Goal: Information Seeking & Learning: Learn about a topic

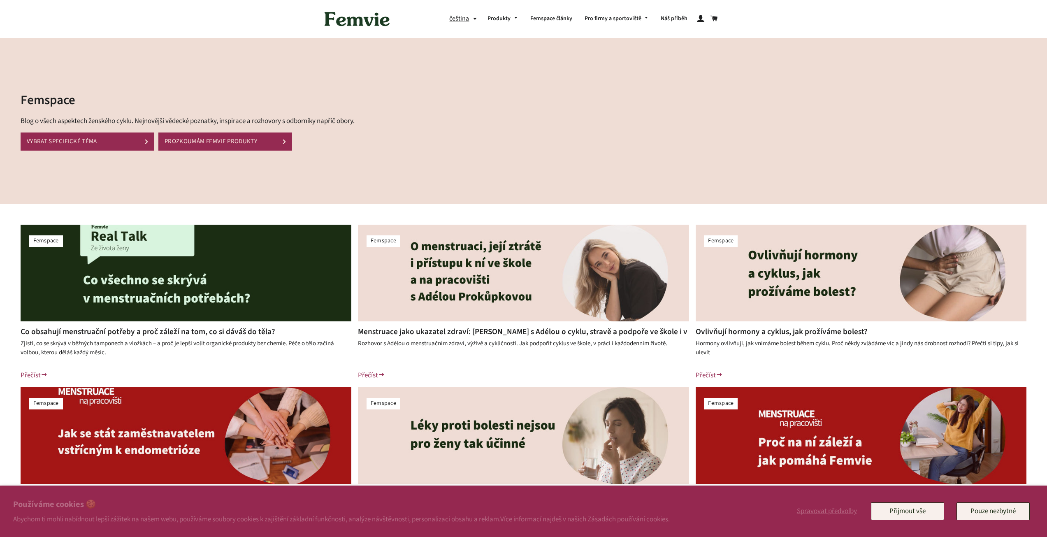
click at [122, 307] on img at bounding box center [186, 273] width 331 height 97
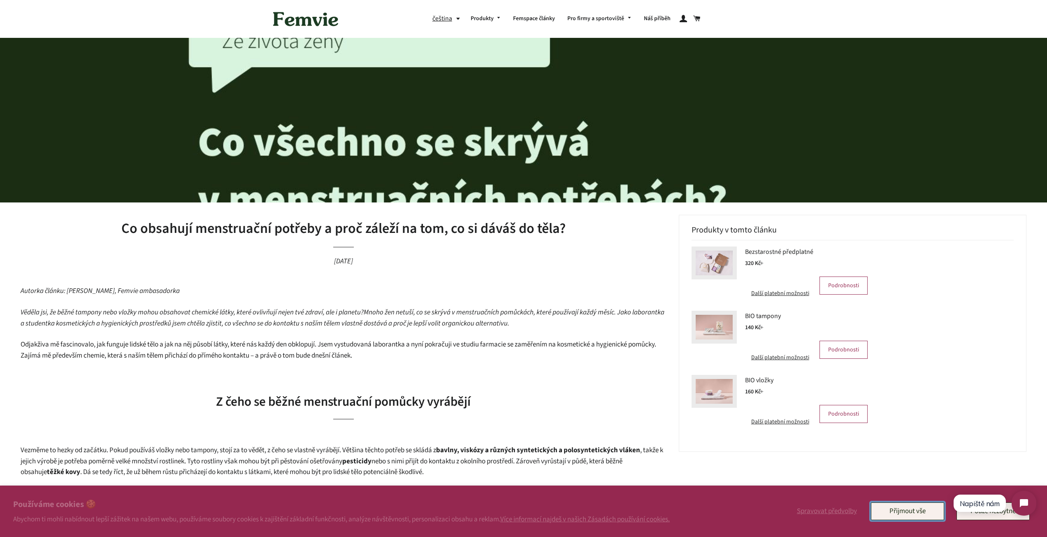
click at [925, 507] on button "Přijmout vše" at bounding box center [907, 510] width 73 height 17
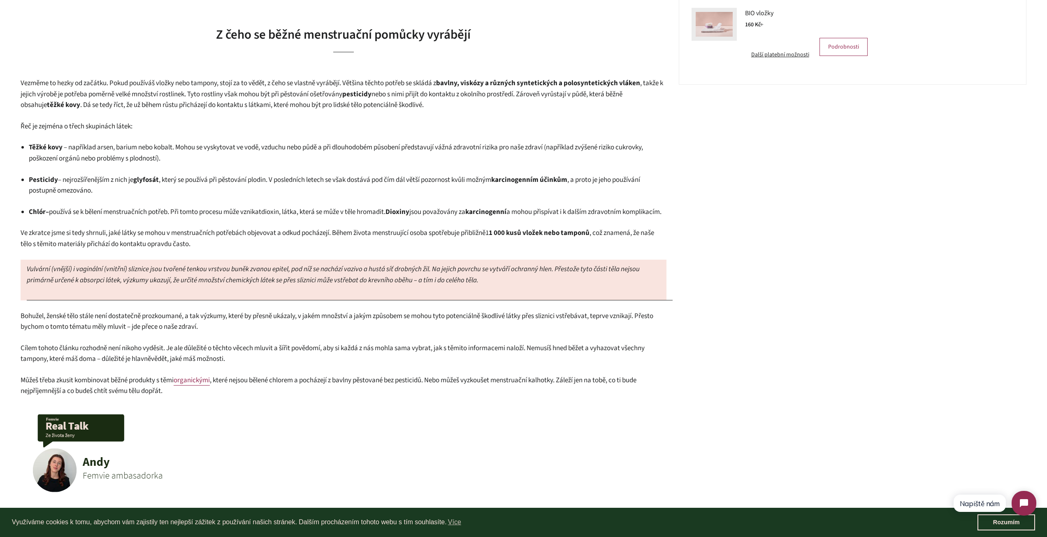
scroll to position [370, 0]
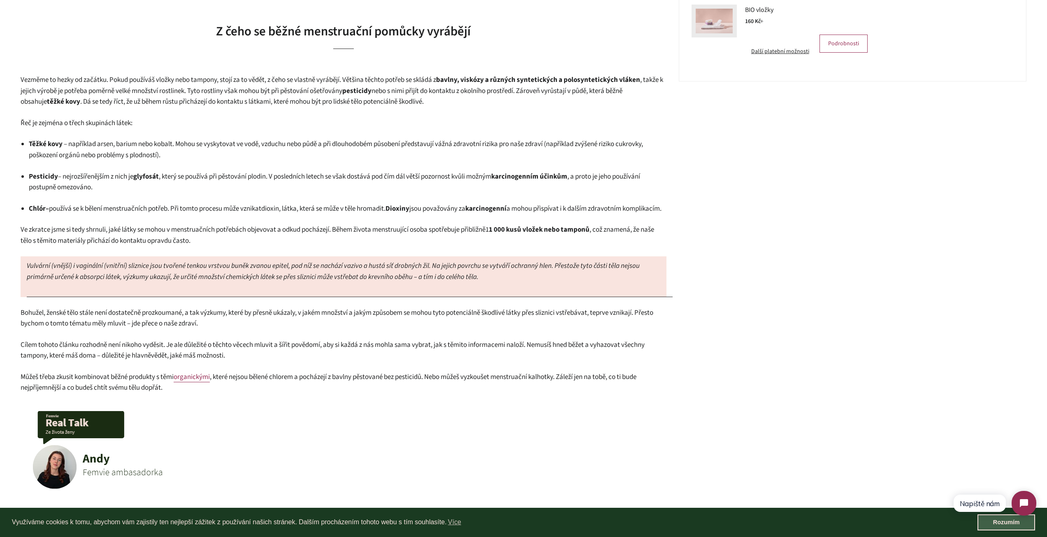
click at [989, 522] on link "Rozumím" at bounding box center [1006, 522] width 58 height 16
click at [998, 523] on body "Využíváme cookies k tomu, abychom vám zajistily ten nejlepší zážitek z používán…" at bounding box center [523, 396] width 1047 height 1532
click at [998, 523] on link "Rozumím" at bounding box center [1006, 522] width 58 height 16
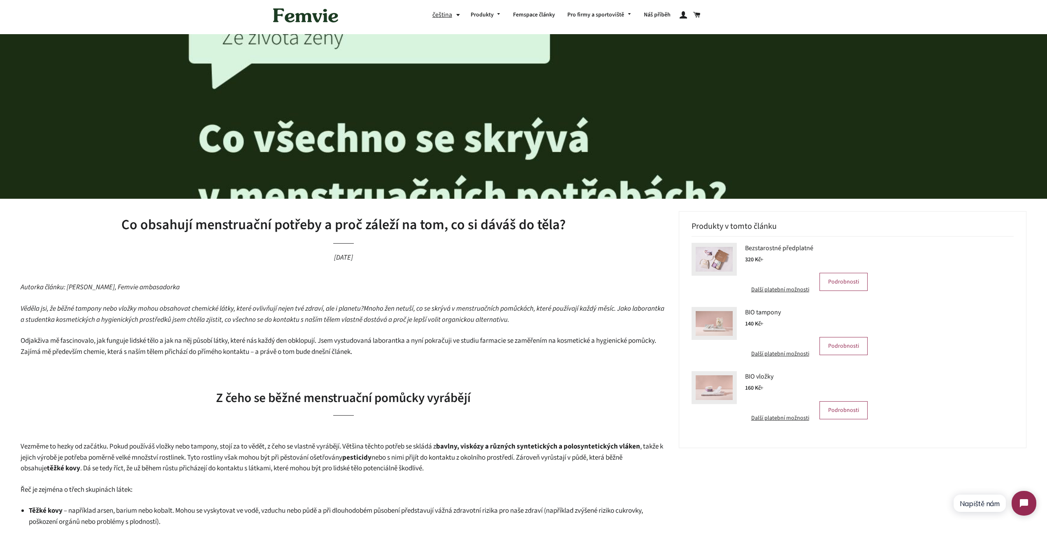
scroll to position [0, 0]
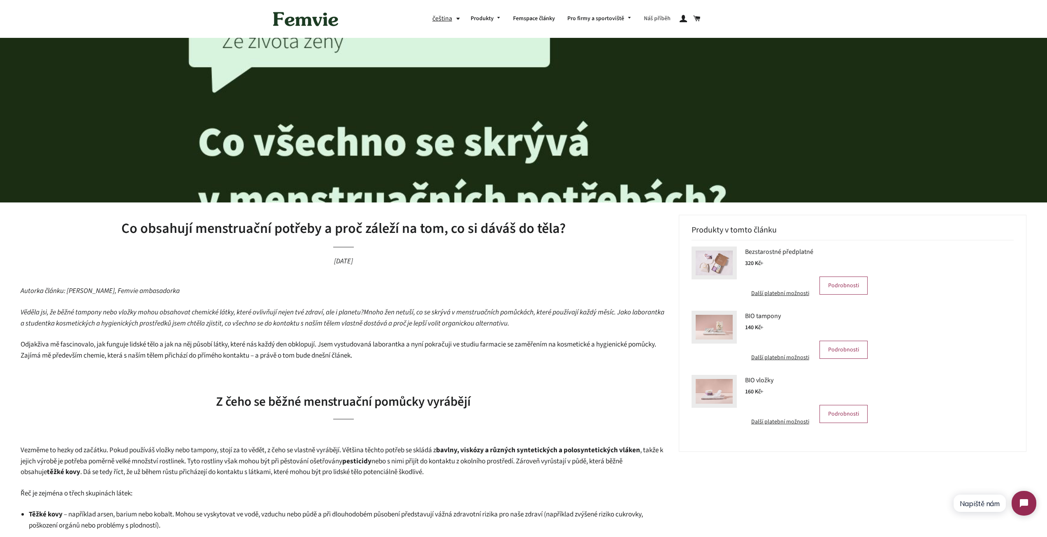
click at [659, 19] on link "Náš příběh" at bounding box center [656, 18] width 39 height 21
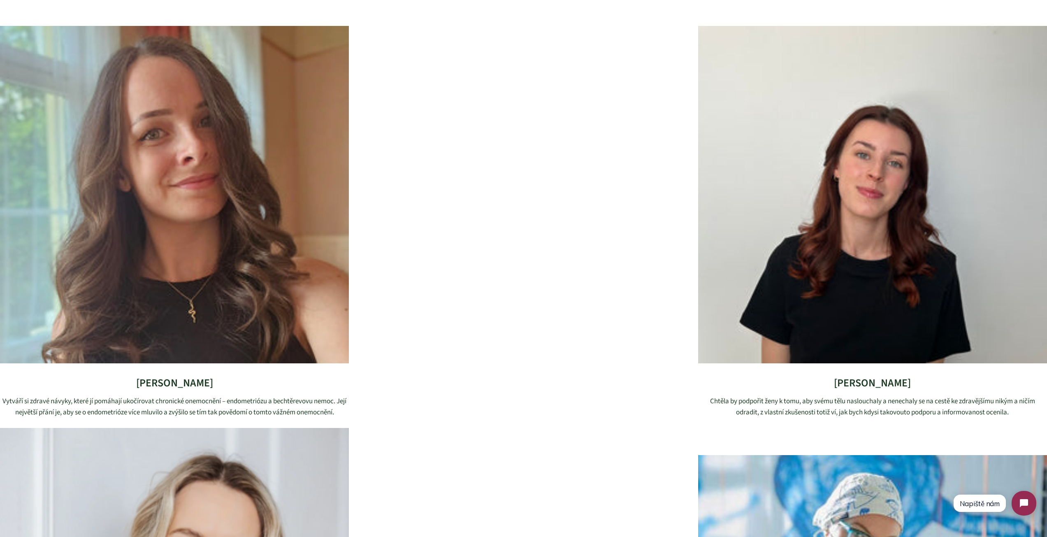
scroll to position [2426, 0]
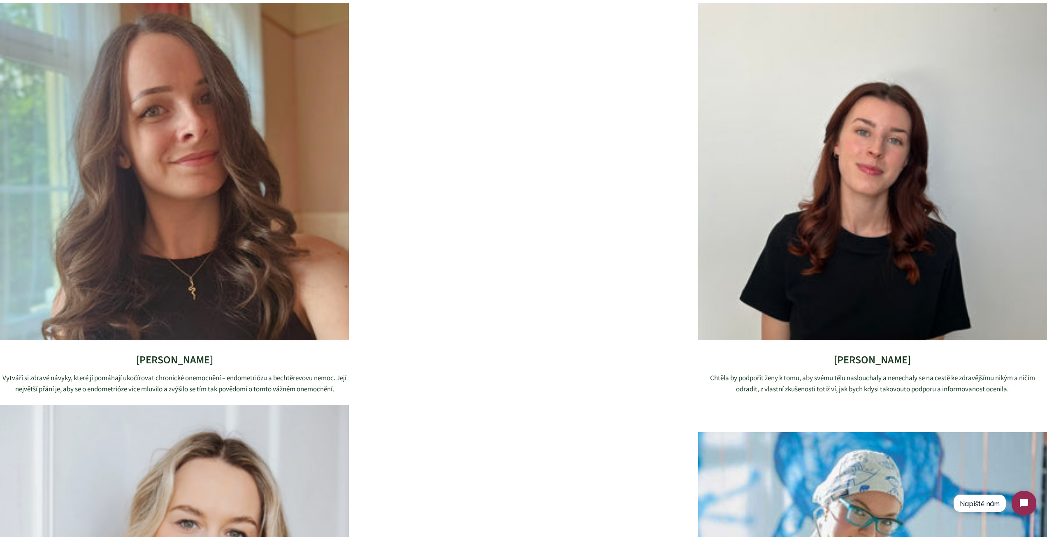
click at [823, 93] on img at bounding box center [872, 171] width 349 height 337
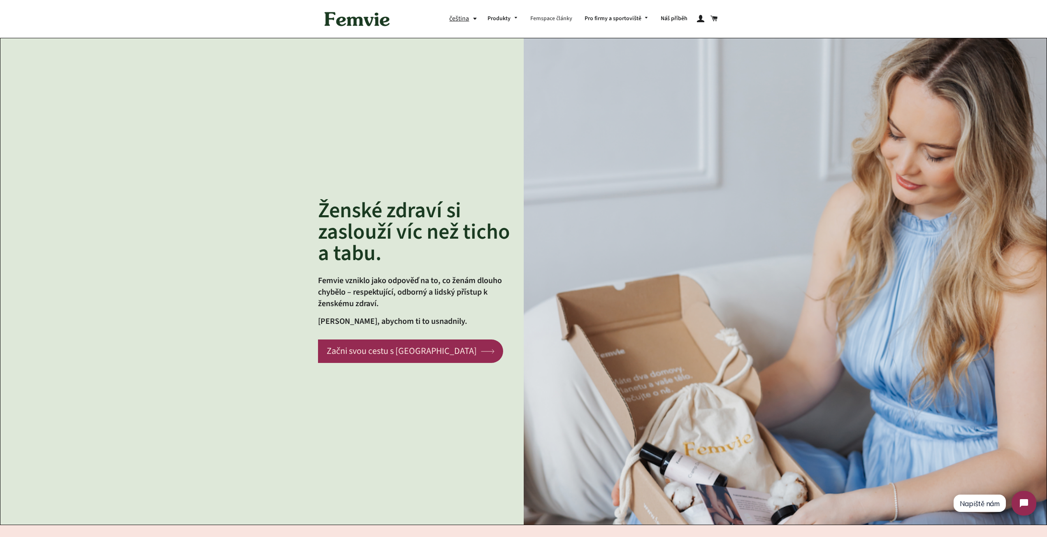
click at [553, 16] on link "Femspace články" at bounding box center [551, 18] width 54 height 21
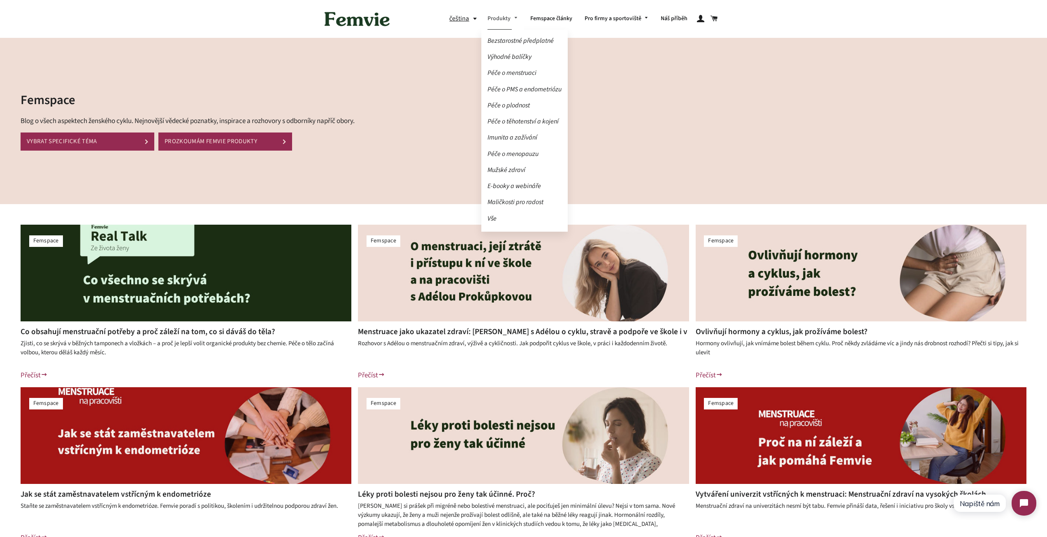
click at [495, 20] on link "Produkty" at bounding box center [502, 18] width 43 height 21
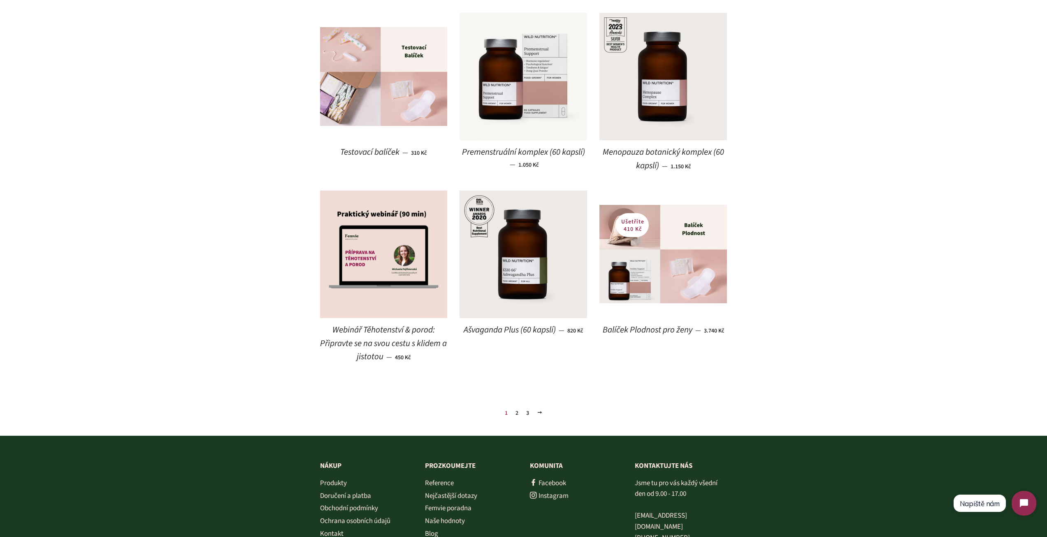
scroll to position [740, 0]
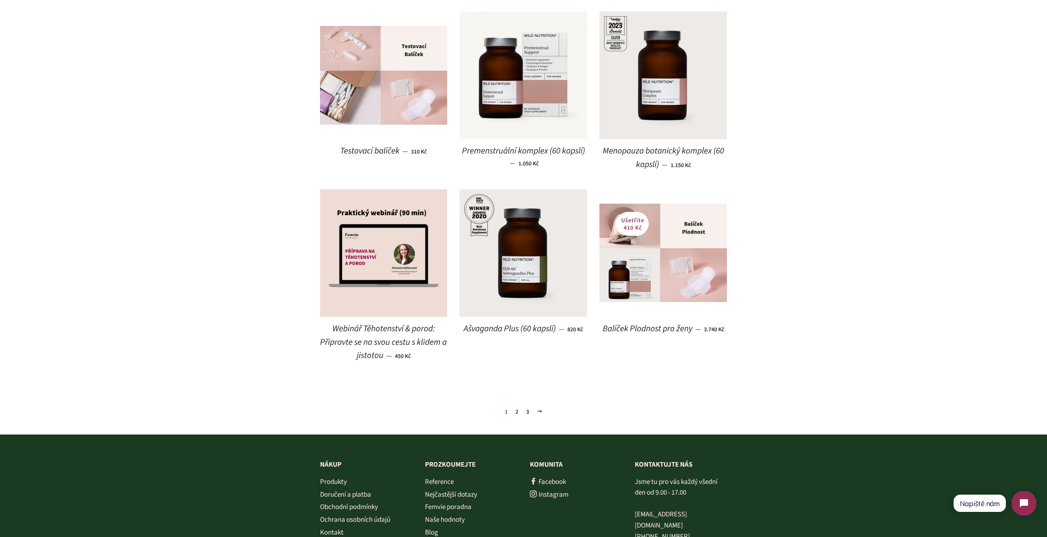
click at [515, 414] on link "2" at bounding box center [516, 411] width 9 height 12
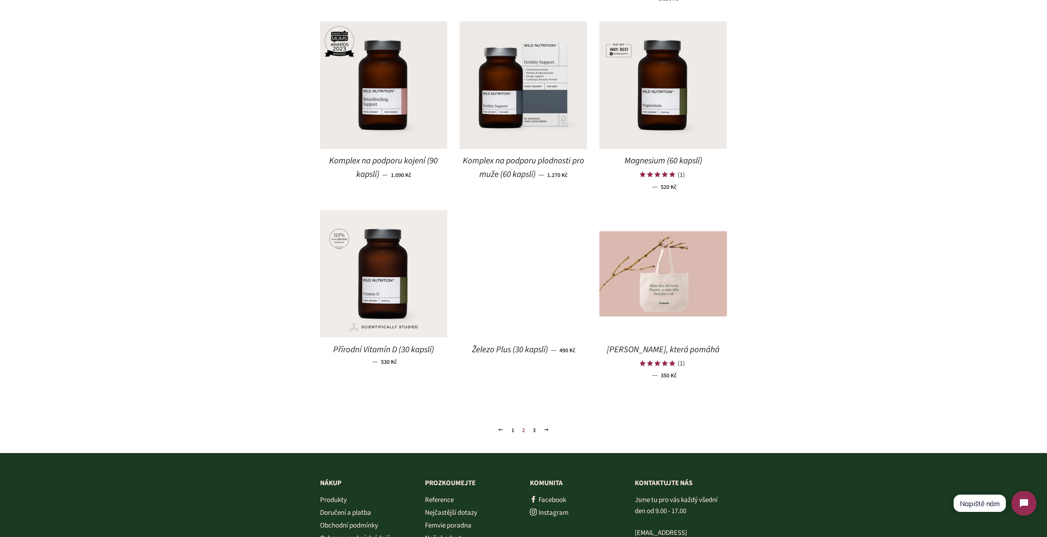
scroll to position [781, 0]
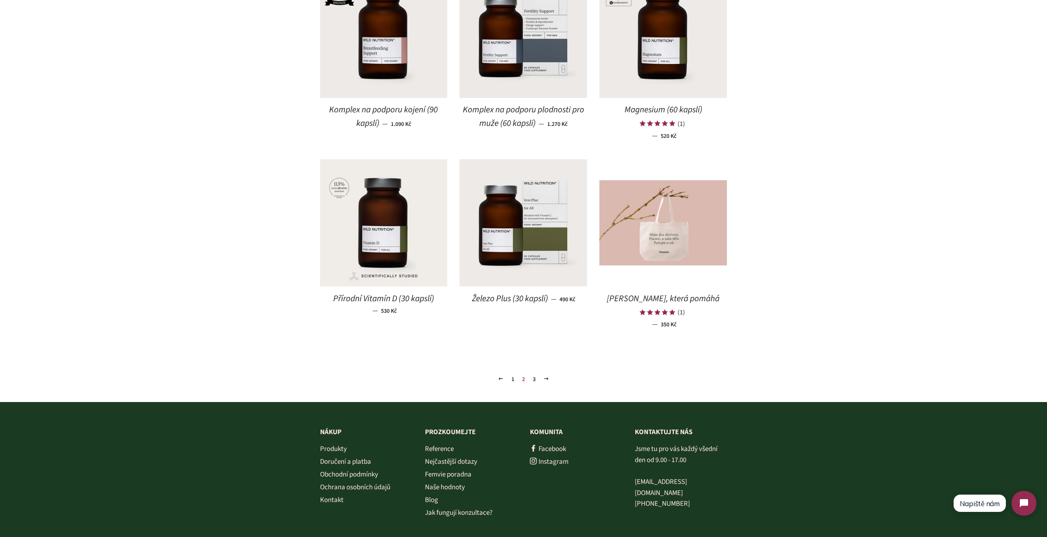
click at [535, 375] on link "3" at bounding box center [533, 379] width 9 height 12
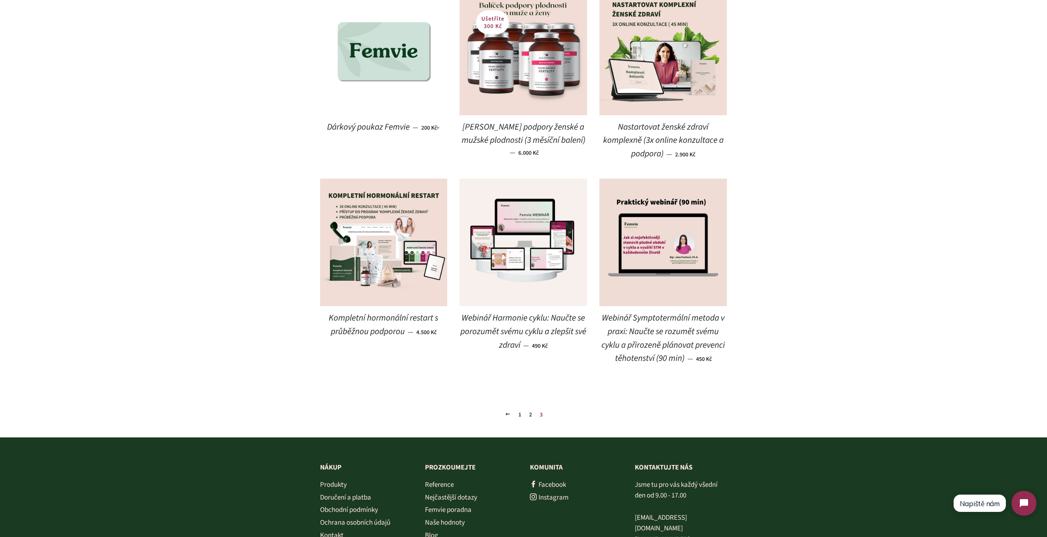
scroll to position [740, 0]
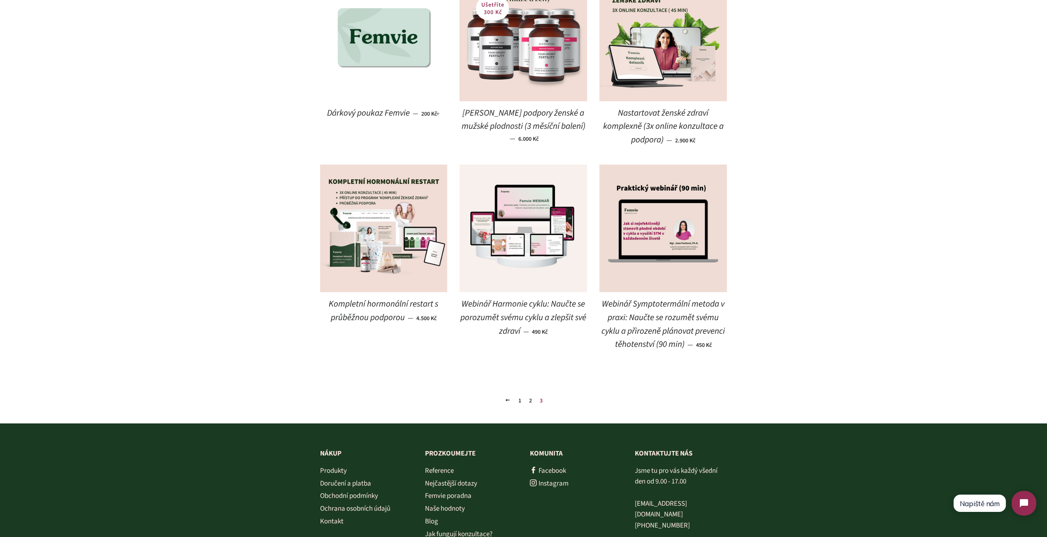
click at [519, 400] on link "1" at bounding box center [519, 400] width 9 height 12
